Goal: Task Accomplishment & Management: Use online tool/utility

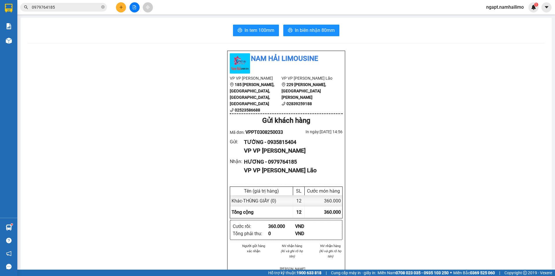
scroll to position [12, 0]
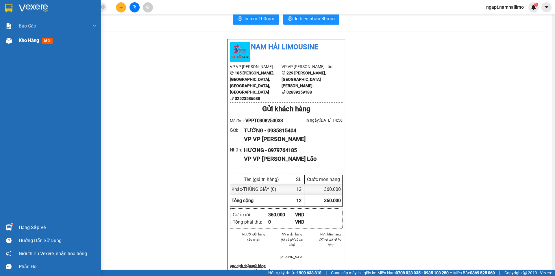
click at [11, 43] on img at bounding box center [9, 41] width 6 height 6
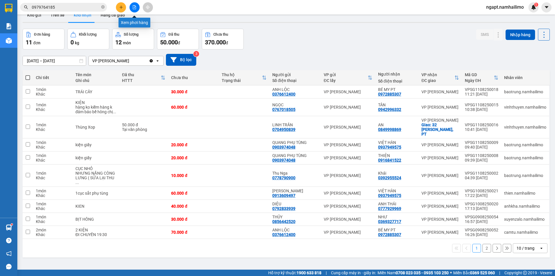
click at [136, 8] on icon "file-add" at bounding box center [134, 7] width 3 height 4
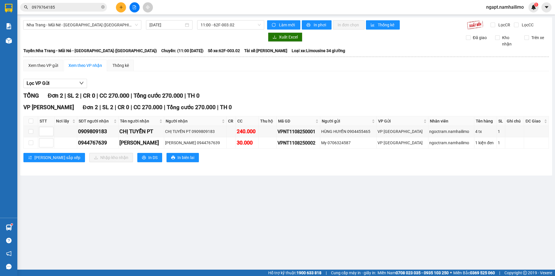
click at [121, 18] on div "[GEOGRAPHIC_DATA] - Mũi Né - [GEOGRAPHIC_DATA] ([GEOGRAPHIC_DATA]) [DATE] 11:00…" at bounding box center [286, 96] width 532 height 158
click at [32, 143] on input "checkbox" at bounding box center [31, 142] width 5 height 5
checkbox input "true"
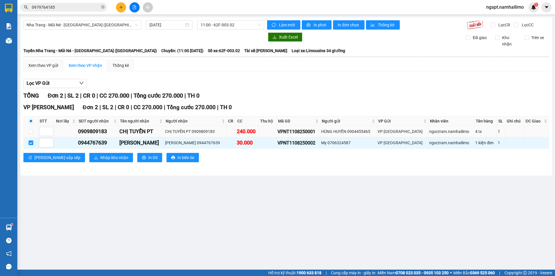
click at [34, 135] on td at bounding box center [31, 131] width 14 height 11
click at [32, 132] on input "checkbox" at bounding box center [31, 131] width 5 height 5
checkbox input "true"
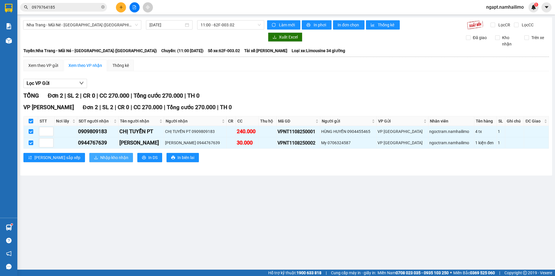
click at [91, 161] on button "Nhập kho nhận" at bounding box center [111, 157] width 44 height 9
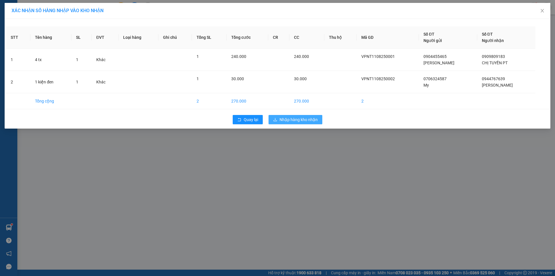
click at [312, 119] on span "Nhập hàng kho nhận" at bounding box center [299, 119] width 38 height 6
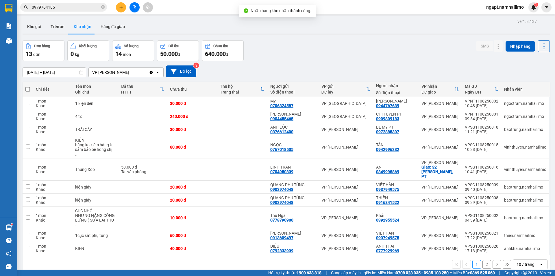
click at [137, 8] on button at bounding box center [135, 7] width 10 height 10
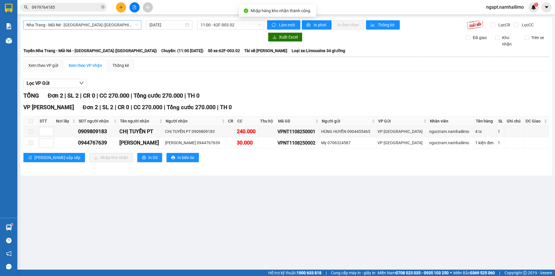
click at [109, 27] on span "Nha Trang - Mũi Né - [GEOGRAPHIC_DATA] ([GEOGRAPHIC_DATA])" at bounding box center [82, 25] width 111 height 9
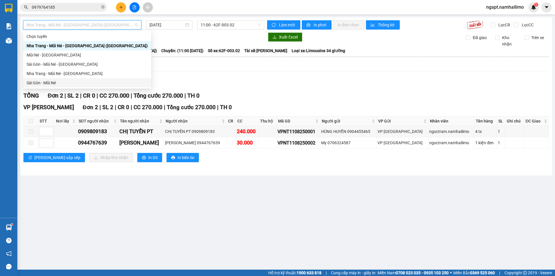
drag, startPoint x: 50, startPoint y: 84, endPoint x: 243, endPoint y: 40, distance: 197.5
click at [50, 84] on div "Sài Gòn - Mũi Né" at bounding box center [87, 83] width 121 height 6
type input "[DATE]"
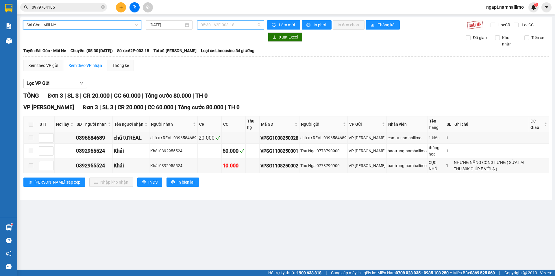
click at [251, 26] on span "05:30 - 62F-003.18" at bounding box center [231, 25] width 60 height 9
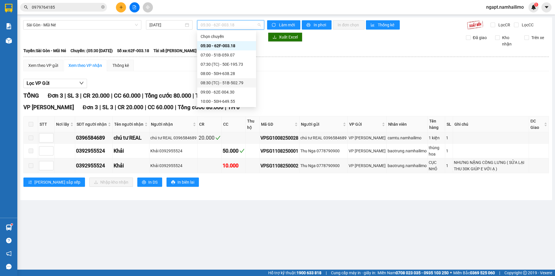
scroll to position [38, 0]
click at [238, 84] on div "12:00 - 62H-063.37" at bounding box center [227, 81] width 52 height 6
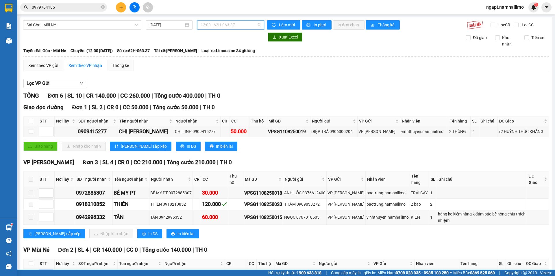
click at [259, 23] on span "12:00 - 62H-063.37" at bounding box center [231, 25] width 60 height 9
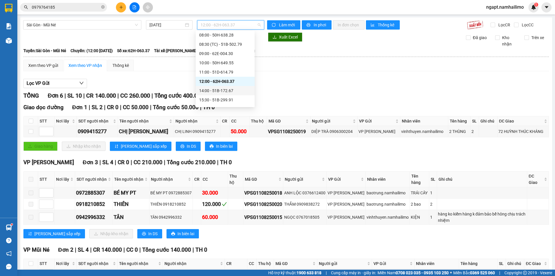
click at [211, 93] on div "14:00 - 51B-172.67" at bounding box center [225, 90] width 52 height 6
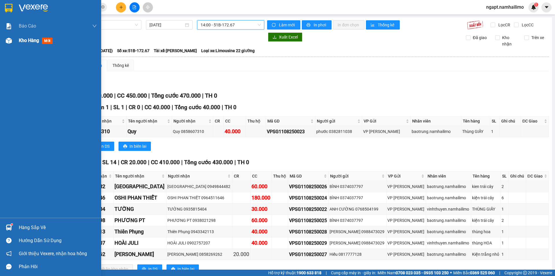
click at [25, 40] on span "Kho hàng" at bounding box center [29, 40] width 20 height 5
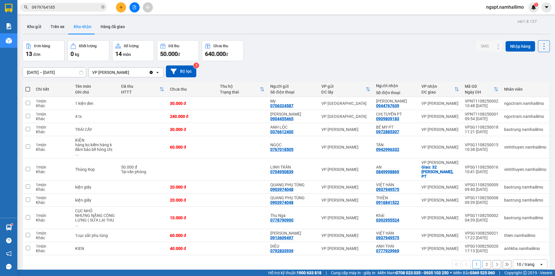
click at [485, 260] on button "2" at bounding box center [487, 264] width 9 height 9
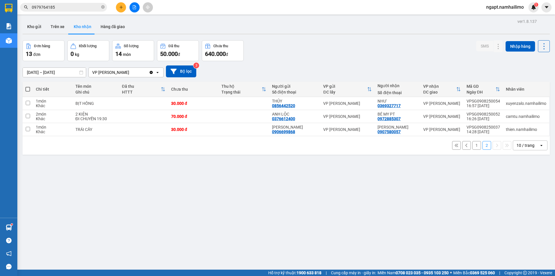
click at [473, 144] on button "1" at bounding box center [477, 145] width 9 height 9
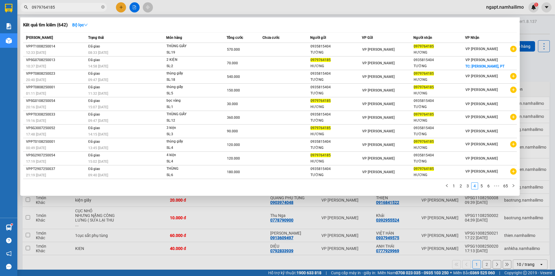
click at [71, 6] on input "0979764185" at bounding box center [66, 7] width 68 height 6
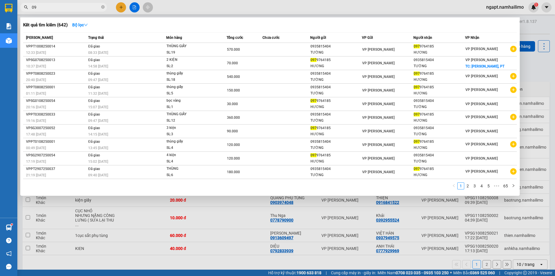
type input "0"
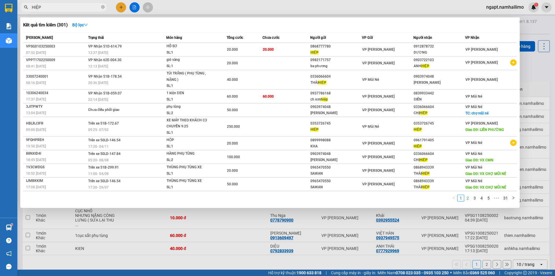
type input "HIỆP"
click at [471, 198] on link "2" at bounding box center [468, 198] width 6 height 6
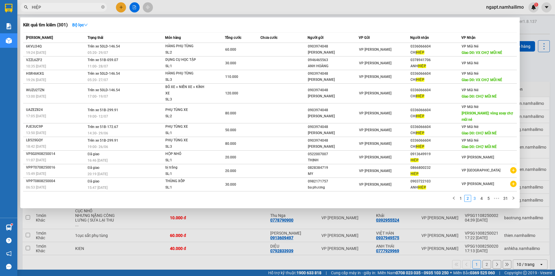
click at [474, 195] on link "3" at bounding box center [475, 198] width 6 height 6
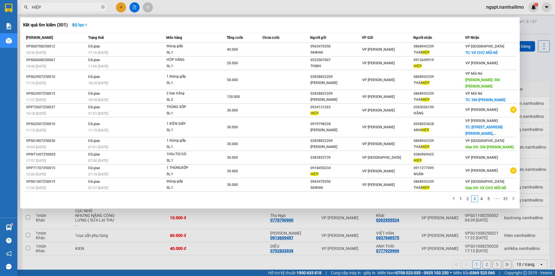
drag, startPoint x: 178, startPoint y: 268, endPoint x: 131, endPoint y: 275, distance: 46.7
click at [177, 268] on div at bounding box center [277, 138] width 555 height 276
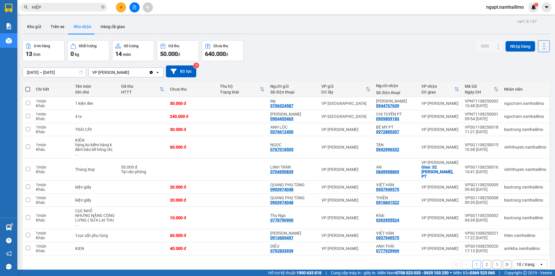
click at [75, 5] on input "HIỆP" at bounding box center [66, 7] width 68 height 6
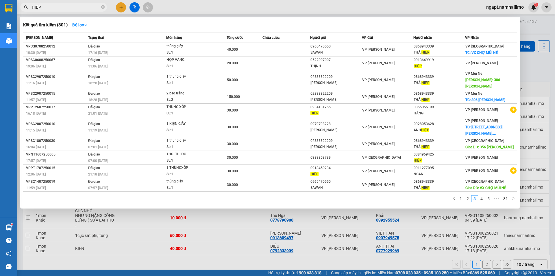
click at [184, 270] on div at bounding box center [277, 138] width 555 height 276
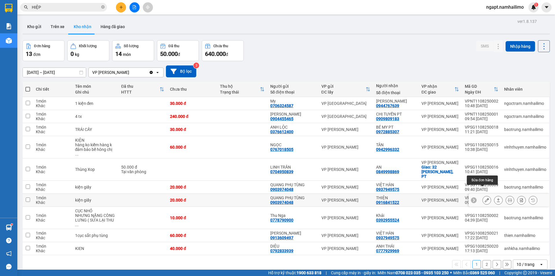
click at [485, 198] on icon at bounding box center [487, 200] width 4 height 4
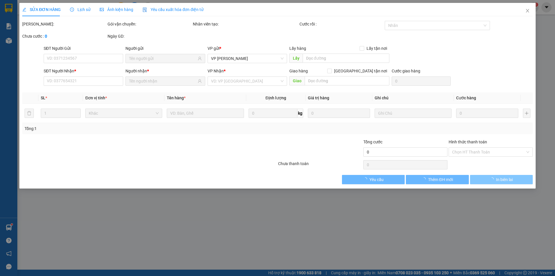
type input "0903974048"
type input "QUANG PHỤ TÙNG"
type input "0916841522"
type input "THIỆN"
type input "20.000"
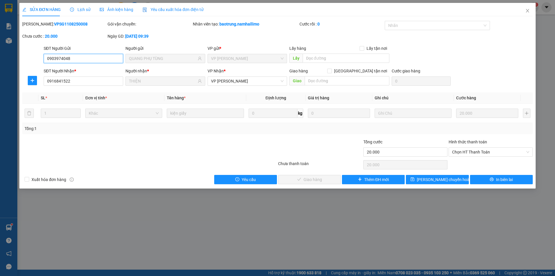
drag, startPoint x: 480, startPoint y: 152, endPoint x: 485, endPoint y: 157, distance: 6.6
click at [481, 153] on span "Chọn HT Thanh Toán" at bounding box center [490, 152] width 77 height 9
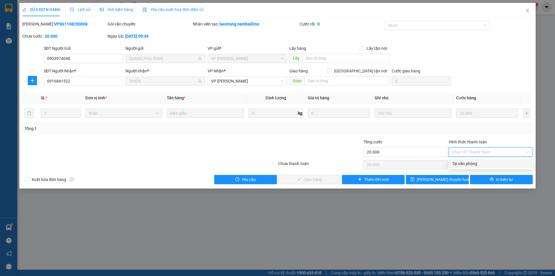
click at [488, 163] on div "Tại văn phòng" at bounding box center [490, 163] width 77 height 6
type input "0"
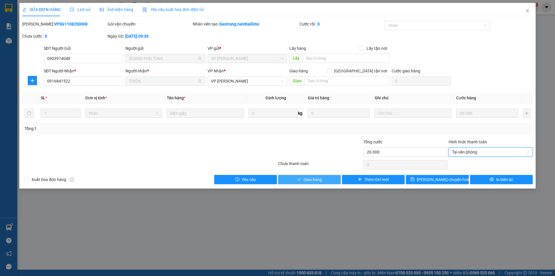
click at [333, 178] on button "Giao hàng" at bounding box center [309, 179] width 63 height 9
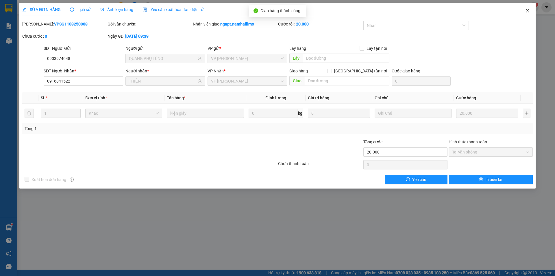
click at [531, 11] on span "Close" at bounding box center [528, 11] width 16 height 16
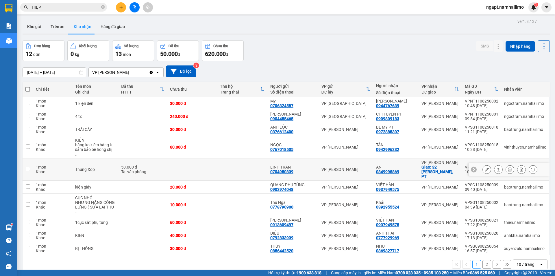
click at [485, 167] on icon at bounding box center [487, 169] width 4 height 4
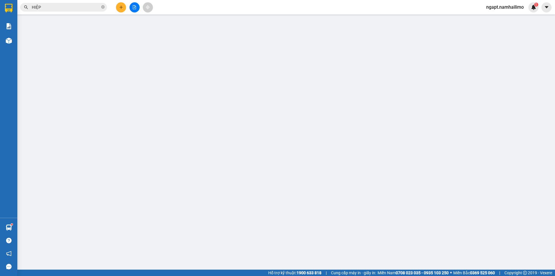
type input "0704950839"
type input "LINH TRẦN"
type input "0849998869"
type input "AN"
checkbox input "true"
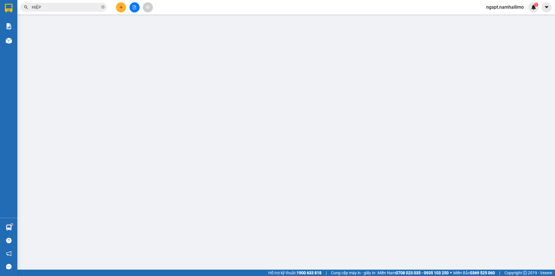
type input "32 [PERSON_NAME], PT"
type input "50.000"
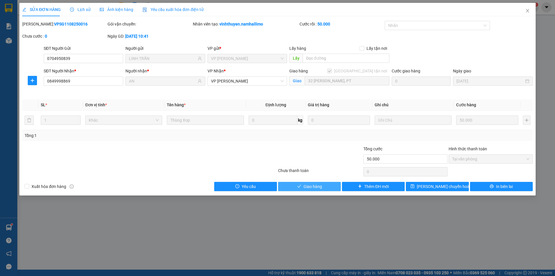
click at [323, 187] on button "Giao hàng" at bounding box center [309, 186] width 63 height 9
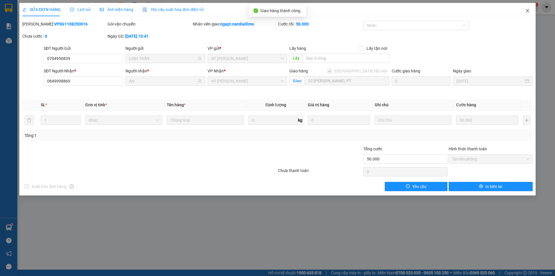
click at [528, 13] on span "Close" at bounding box center [528, 11] width 16 height 16
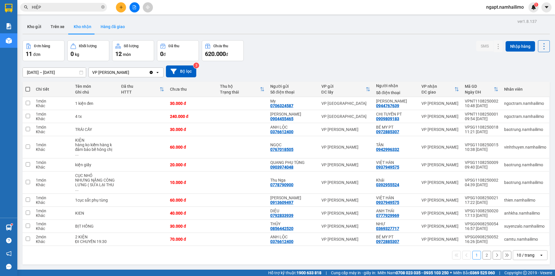
click at [113, 25] on button "Hàng đã giao" at bounding box center [113, 27] width 34 height 14
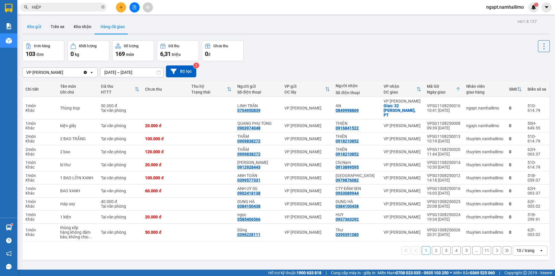
click at [41, 25] on button "Kho gửi" at bounding box center [34, 27] width 23 height 14
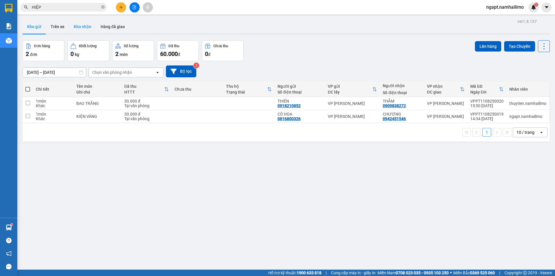
click at [86, 27] on button "Kho nhận" at bounding box center [82, 27] width 27 height 14
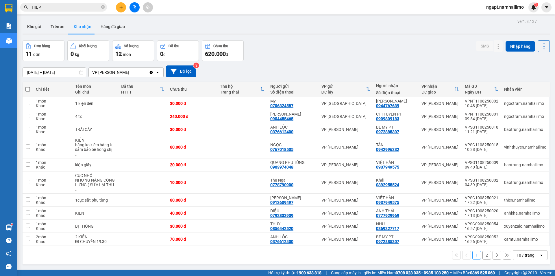
click at [134, 12] on button at bounding box center [135, 7] width 10 height 10
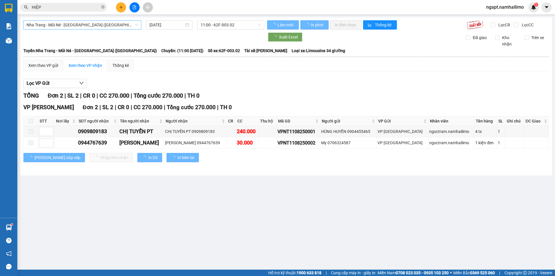
click at [108, 25] on span "Nha Trang - Mũi Né - [GEOGRAPHIC_DATA] ([GEOGRAPHIC_DATA])" at bounding box center [82, 25] width 111 height 9
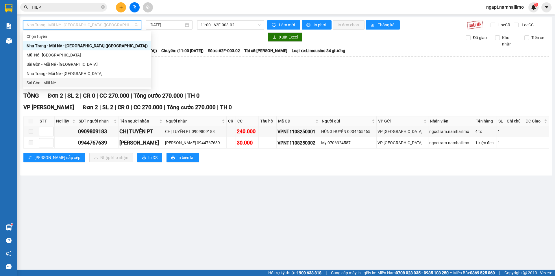
click at [54, 80] on div "Sài Gòn - Mũi Né" at bounding box center [87, 83] width 121 height 6
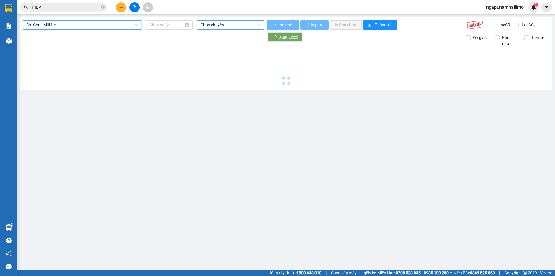
type input "[DATE]"
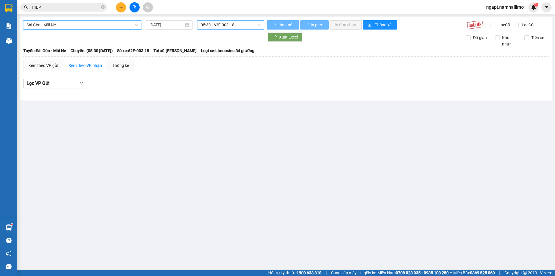
click at [240, 25] on span "05:30 - 62F-003.18" at bounding box center [231, 25] width 60 height 9
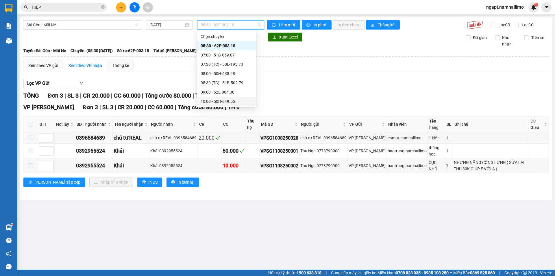
scroll to position [38, 0]
click at [238, 90] on div "14:00 - 51B-172.67" at bounding box center [227, 90] width 52 height 6
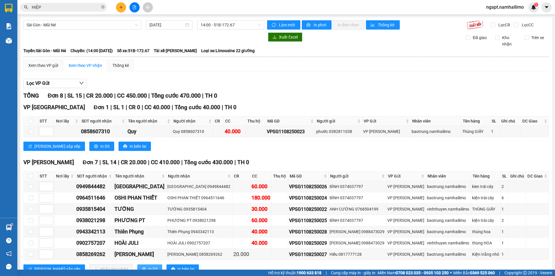
click at [137, 268] on button "In DS" at bounding box center [149, 268] width 25 height 9
click at [121, 9] on icon "plus" at bounding box center [121, 7] width 4 height 4
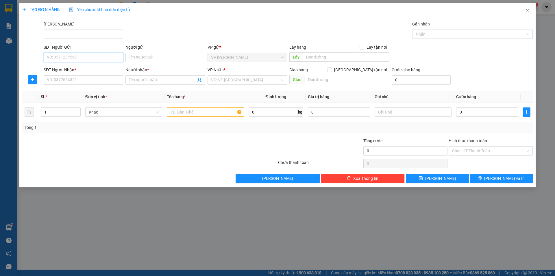
click at [72, 57] on input "SĐT Người Gửi" at bounding box center [84, 57] width 80 height 9
type input "0901290058"
click at [84, 68] on div "0901290058 - [GEOGRAPHIC_DATA]" at bounding box center [83, 69] width 73 height 6
type input "bs Trang"
type input "0855879379"
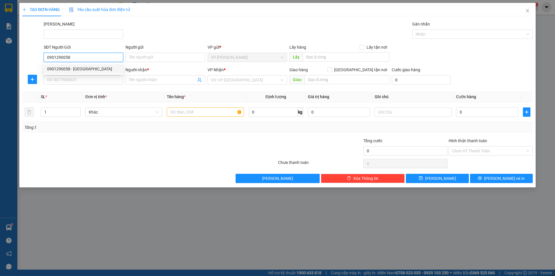
type input "TÍN"
type input "20.000"
type input "0901290058"
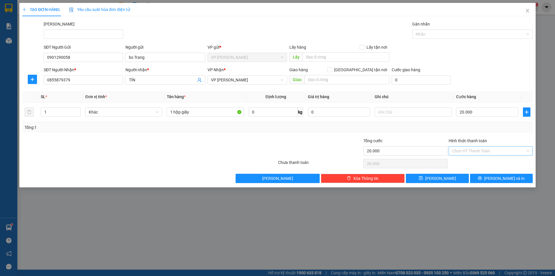
click at [485, 149] on input "Hình thức thanh toán" at bounding box center [488, 150] width 73 height 9
click at [489, 162] on div "Tại văn phòng" at bounding box center [490, 162] width 77 height 6
type input "0"
click at [493, 174] on button "[PERSON_NAME] và In" at bounding box center [501, 178] width 63 height 9
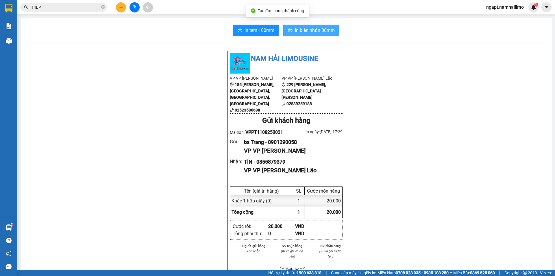
click at [310, 32] on span "In biên nhận 80mm" at bounding box center [315, 30] width 40 height 7
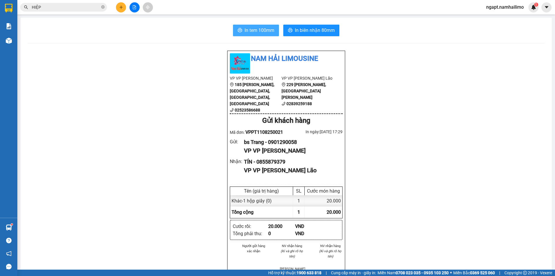
click at [258, 30] on span "In tem 100mm" at bounding box center [260, 30] width 30 height 7
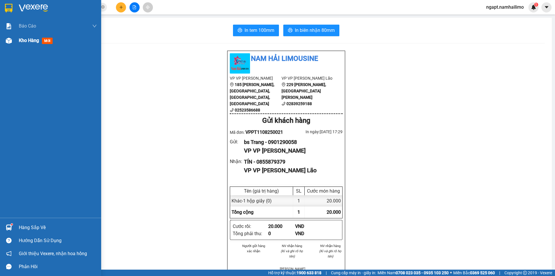
click at [33, 40] on span "Kho hàng" at bounding box center [29, 40] width 20 height 5
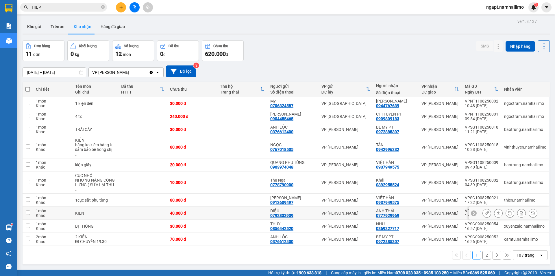
click at [483, 208] on button at bounding box center [487, 213] width 8 height 10
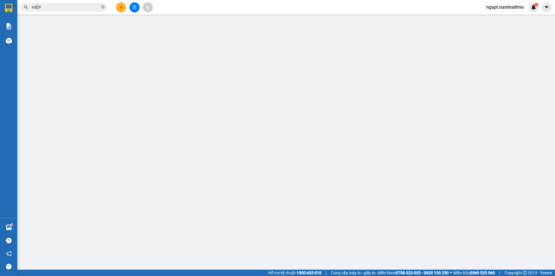
type input "0792833939"
type input "DIỆU"
type input "0777929969"
type input "ANH THÁI"
type input "40.000"
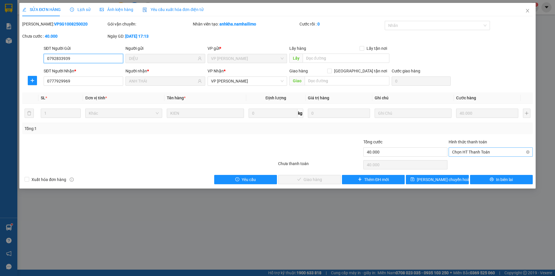
click at [485, 149] on span "Chọn HT Thanh Toán" at bounding box center [490, 152] width 77 height 9
drag, startPoint x: 489, startPoint y: 165, endPoint x: 328, endPoint y: 182, distance: 162.0
click at [488, 165] on div "Tại văn phòng" at bounding box center [490, 163] width 77 height 6
type input "0"
click at [281, 182] on button "Giao hàng" at bounding box center [309, 179] width 63 height 9
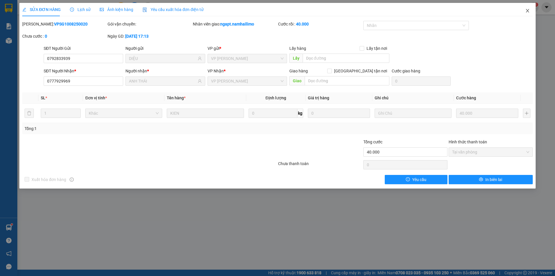
click at [529, 11] on icon "close" at bounding box center [528, 10] width 5 height 5
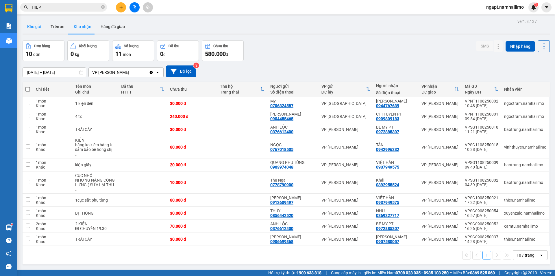
click at [32, 25] on button "Kho gửi" at bounding box center [34, 27] width 23 height 14
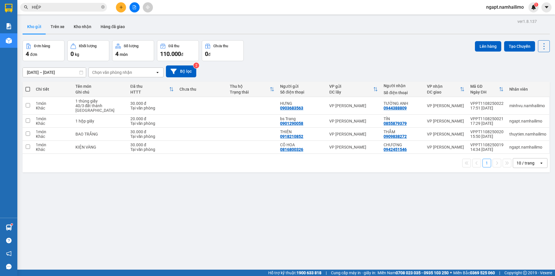
click at [263, 192] on div "ver 1.8.137 Kho gửi Trên xe Kho nhận Hàng đã giao Đơn hàng 4 đơn Khối lượng 0 k…" at bounding box center [286, 155] width 532 height 276
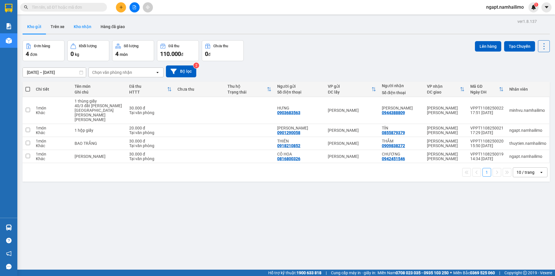
click at [82, 28] on button "Kho nhận" at bounding box center [82, 27] width 27 height 14
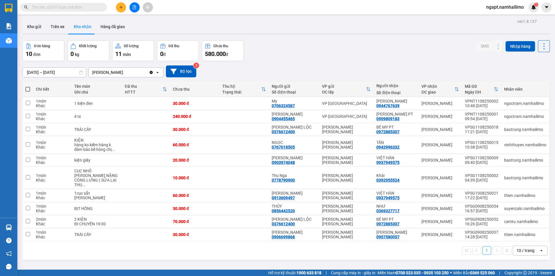
click at [408, 58] on div "Đơn hàng 10 đơn [PERSON_NAME] 0 kg Số [PERSON_NAME] 11 món Đã thu 0 [PERSON_NAM…" at bounding box center [287, 50] width 528 height 21
click at [60, 7] on input "text" at bounding box center [66, 7] width 68 height 6
click at [37, 27] on button "Kho gửi" at bounding box center [34, 27] width 23 height 14
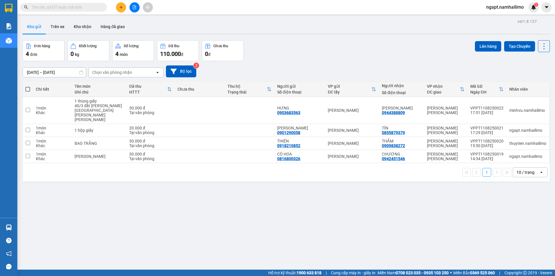
click at [22, 145] on div "ver 1.8.137 Kho gửi Trên xe Kho nhận Hàng đã giao Đơn hàng 4 đơn Khối lượng 0 k…" at bounding box center [286, 155] width 532 height 276
click at [27, 154] on input "checkbox" at bounding box center [28, 156] width 4 height 4
checkbox input "true"
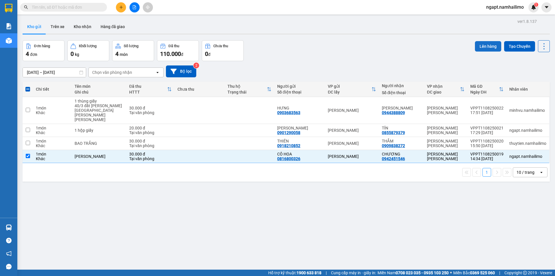
click at [488, 47] on button "Lên hàng" at bounding box center [488, 46] width 26 height 10
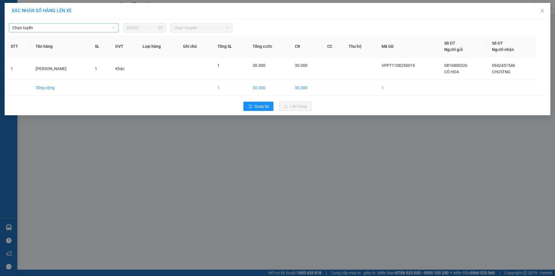
click at [50, 29] on span "Chọn tuyến" at bounding box center [63, 27] width 103 height 9
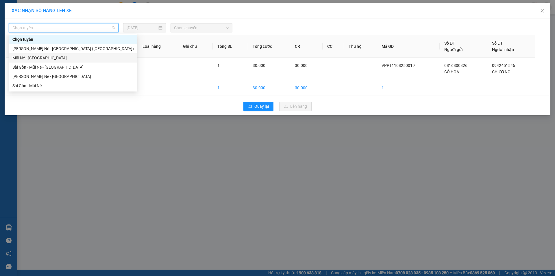
click at [42, 58] on div "Mũi Né - [GEOGRAPHIC_DATA]" at bounding box center [72, 58] width 121 height 6
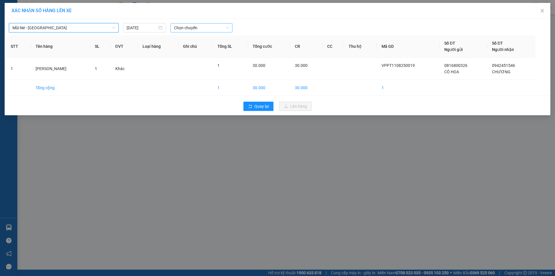
click at [210, 27] on span "Chọn chuyến" at bounding box center [201, 27] width 55 height 9
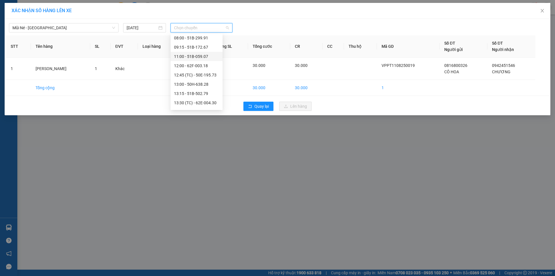
scroll to position [74, 0]
click at [200, 78] on div "14:30 - 50H-649.55" at bounding box center [196, 76] width 45 height 6
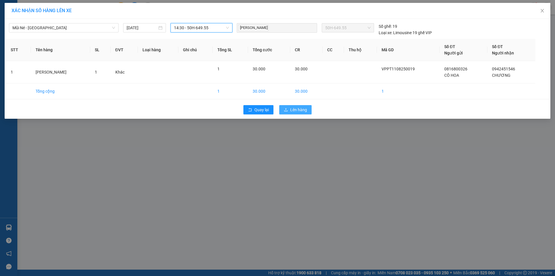
click at [300, 111] on span "Lên hàng" at bounding box center [298, 109] width 17 height 6
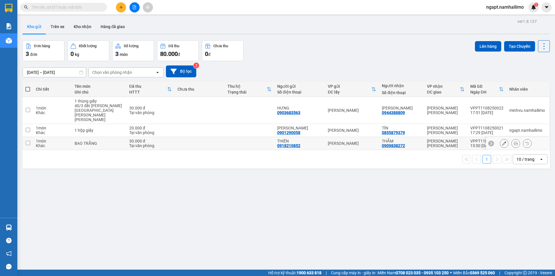
click at [27, 141] on input "checkbox" at bounding box center [28, 143] width 4 height 4
checkbox input "true"
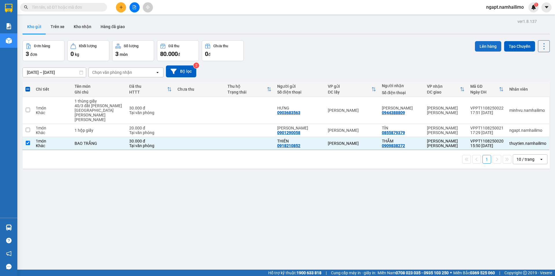
click at [483, 46] on button "Lên hàng" at bounding box center [488, 46] width 26 height 10
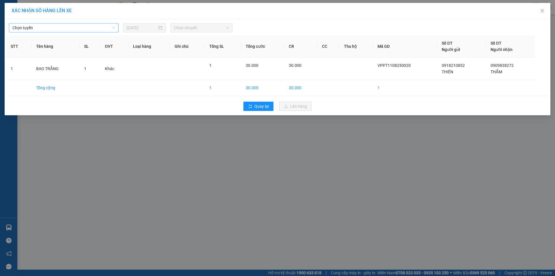
click at [75, 26] on span "Chọn tuyến" at bounding box center [63, 27] width 103 height 9
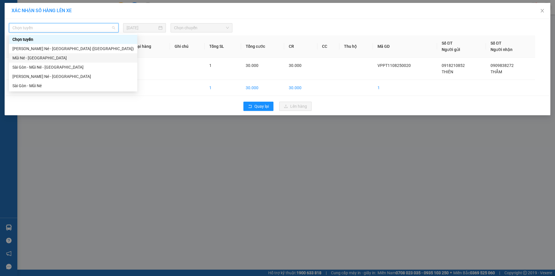
click at [58, 60] on div "Mũi Né - [GEOGRAPHIC_DATA]" at bounding box center [72, 58] width 121 height 6
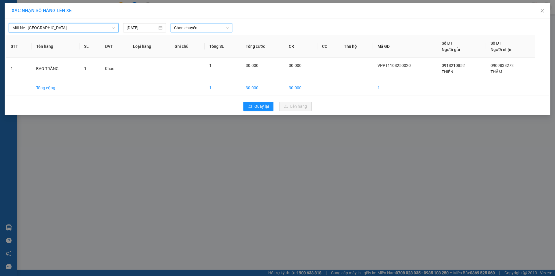
click at [200, 26] on span "Chọn chuyến" at bounding box center [201, 27] width 55 height 9
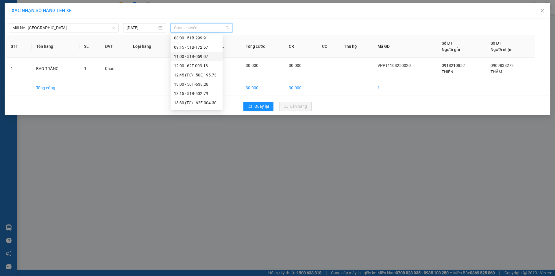
scroll to position [74, 0]
click at [204, 79] on div "14:30 - 50H-649.55" at bounding box center [196, 76] width 45 height 6
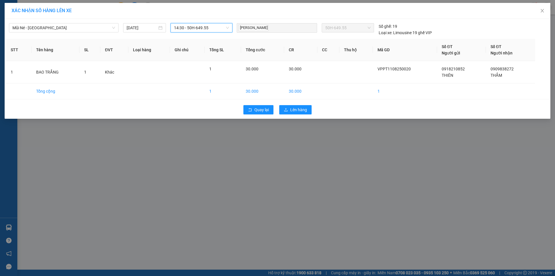
click at [214, 28] on span "14:30 - 50H-649.55" at bounding box center [201, 27] width 55 height 9
click at [113, 28] on span "Mũi Né - [GEOGRAPHIC_DATA]" at bounding box center [63, 27] width 103 height 9
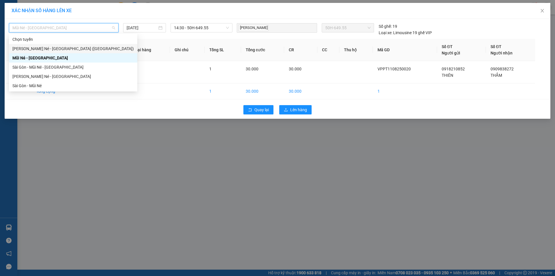
click at [67, 46] on div "Nha Trang - Mũi Né - [GEOGRAPHIC_DATA] ([GEOGRAPHIC_DATA])" at bounding box center [72, 48] width 121 height 6
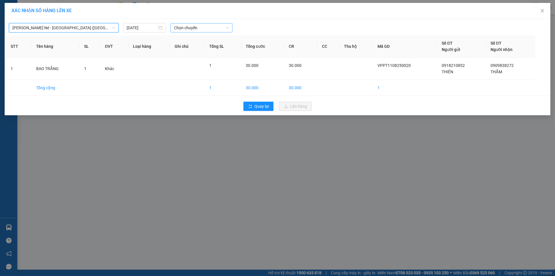
click at [220, 28] on span "Chọn chuyến" at bounding box center [201, 27] width 55 height 9
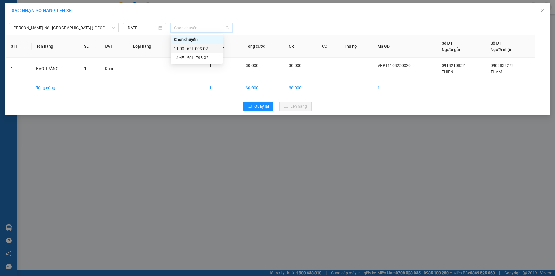
click at [206, 49] on div "11:00 - 62F-003.02" at bounding box center [196, 48] width 45 height 6
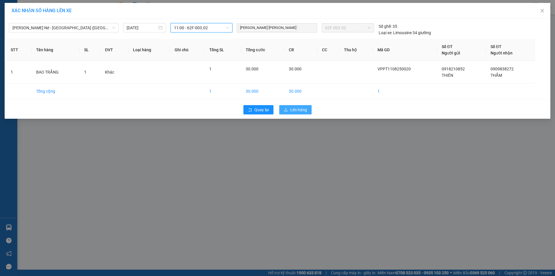
click at [296, 112] on span "Lên hàng" at bounding box center [298, 109] width 17 height 6
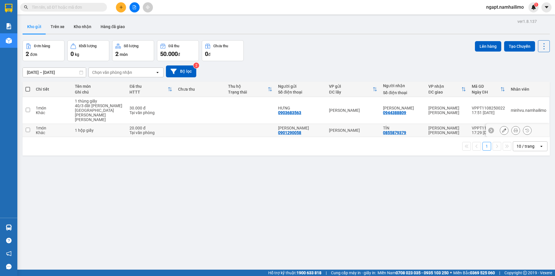
click at [29, 128] on input "checkbox" at bounding box center [28, 130] width 4 height 4
checkbox input "true"
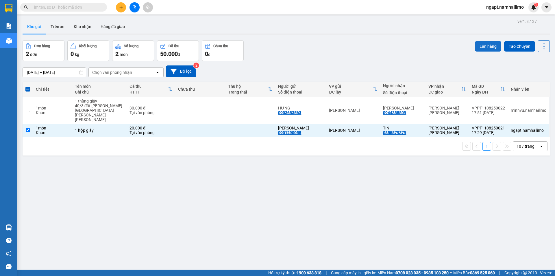
click at [481, 49] on button "Lên hàng" at bounding box center [488, 46] width 26 height 10
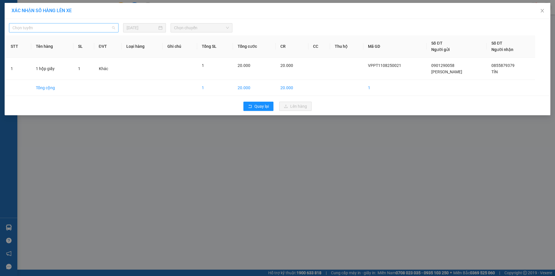
click at [86, 28] on span "Chọn tuyến" at bounding box center [63, 27] width 103 height 9
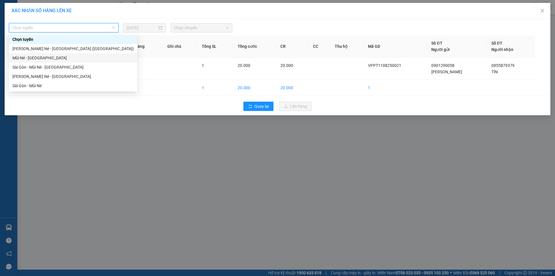
click at [40, 61] on div "Mũi Né - [GEOGRAPHIC_DATA]" at bounding box center [73, 57] width 128 height 9
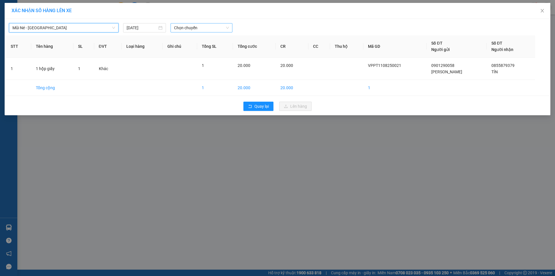
click at [193, 28] on span "Chọn chuyến" at bounding box center [201, 27] width 55 height 9
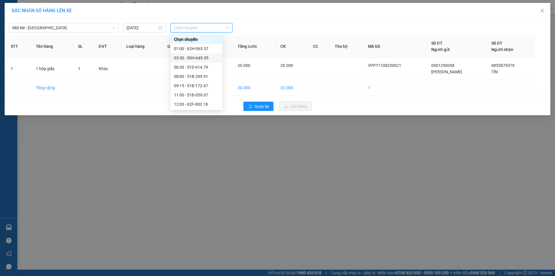
scroll to position [74, 0]
click at [191, 87] on div "16:30 - 51D-614.79" at bounding box center [196, 85] width 45 height 6
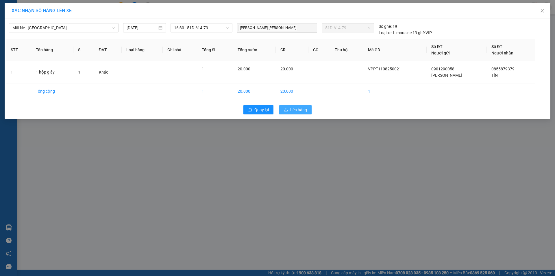
click at [289, 111] on button "Lên hàng" at bounding box center [295, 109] width 32 height 9
